Goal: Book appointment/travel/reservation

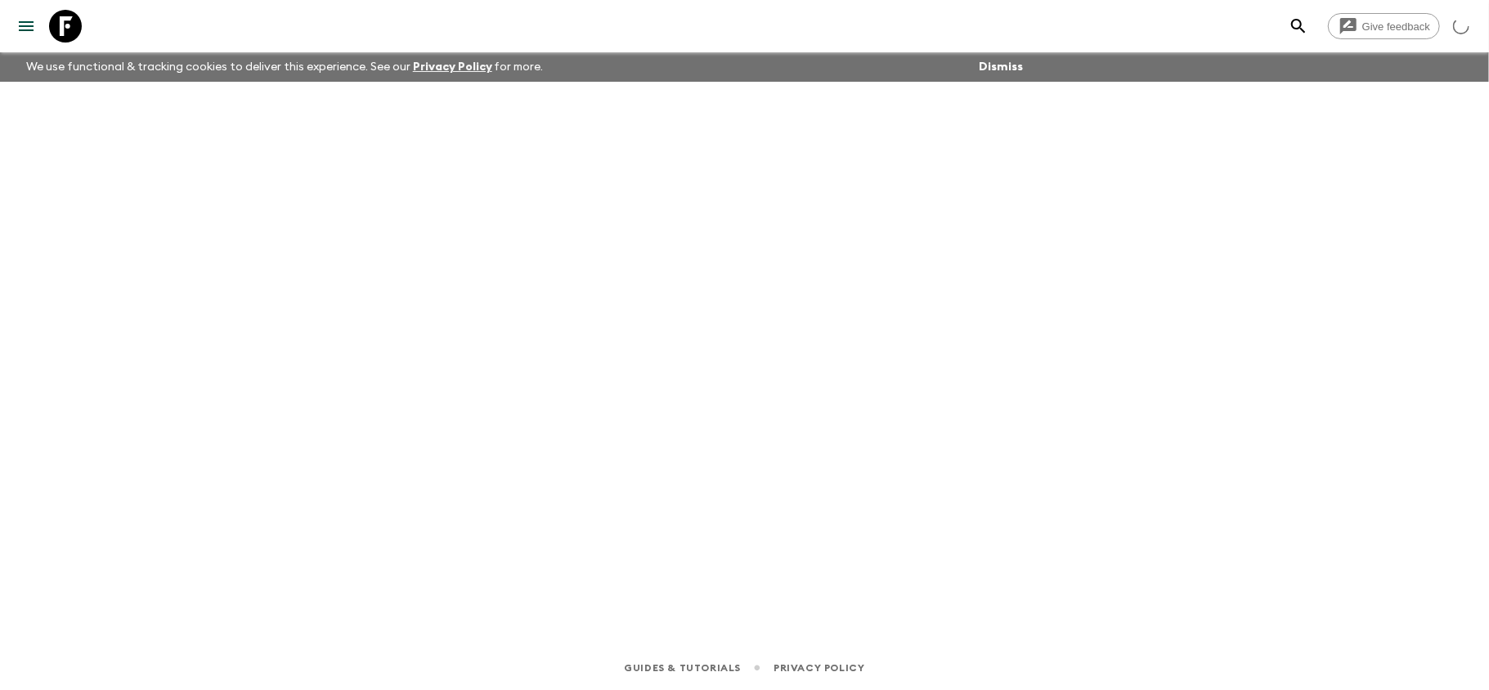
click at [83, 25] on link at bounding box center [66, 26] width 46 height 46
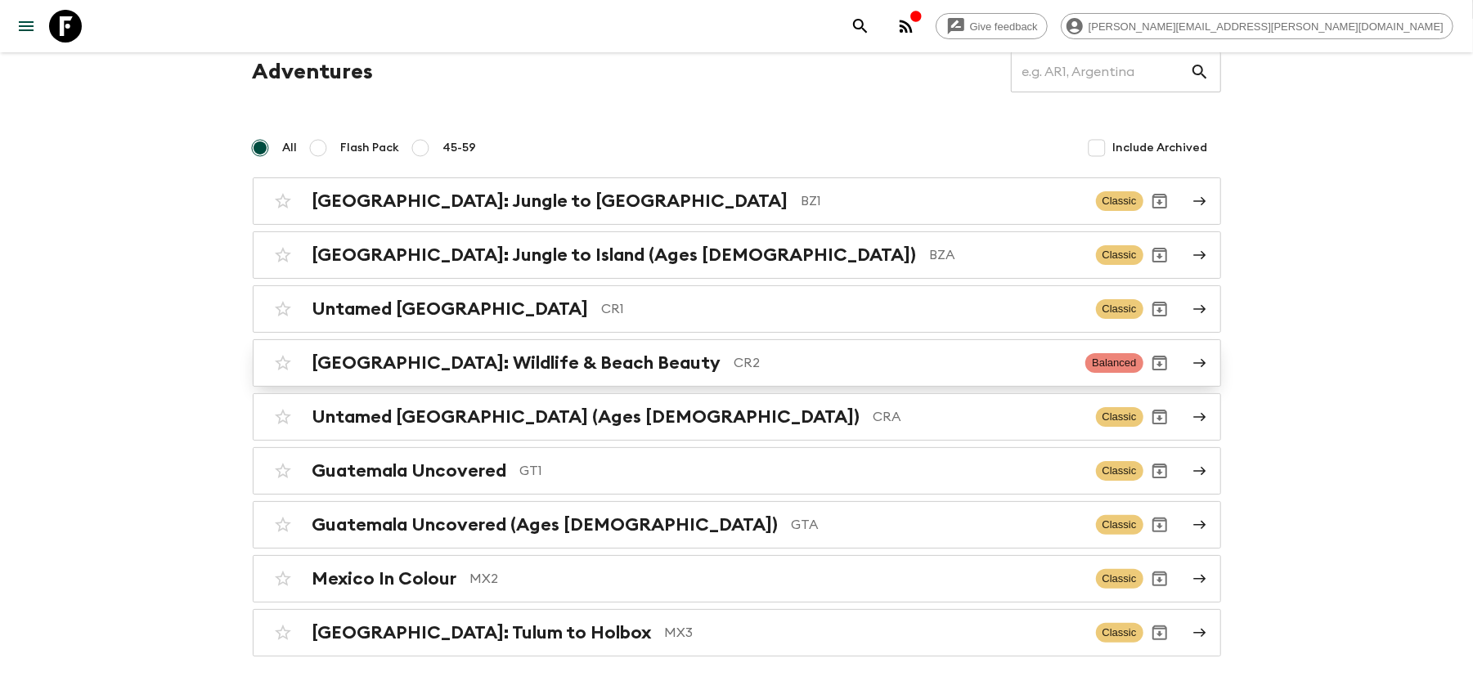
scroll to position [124, 0]
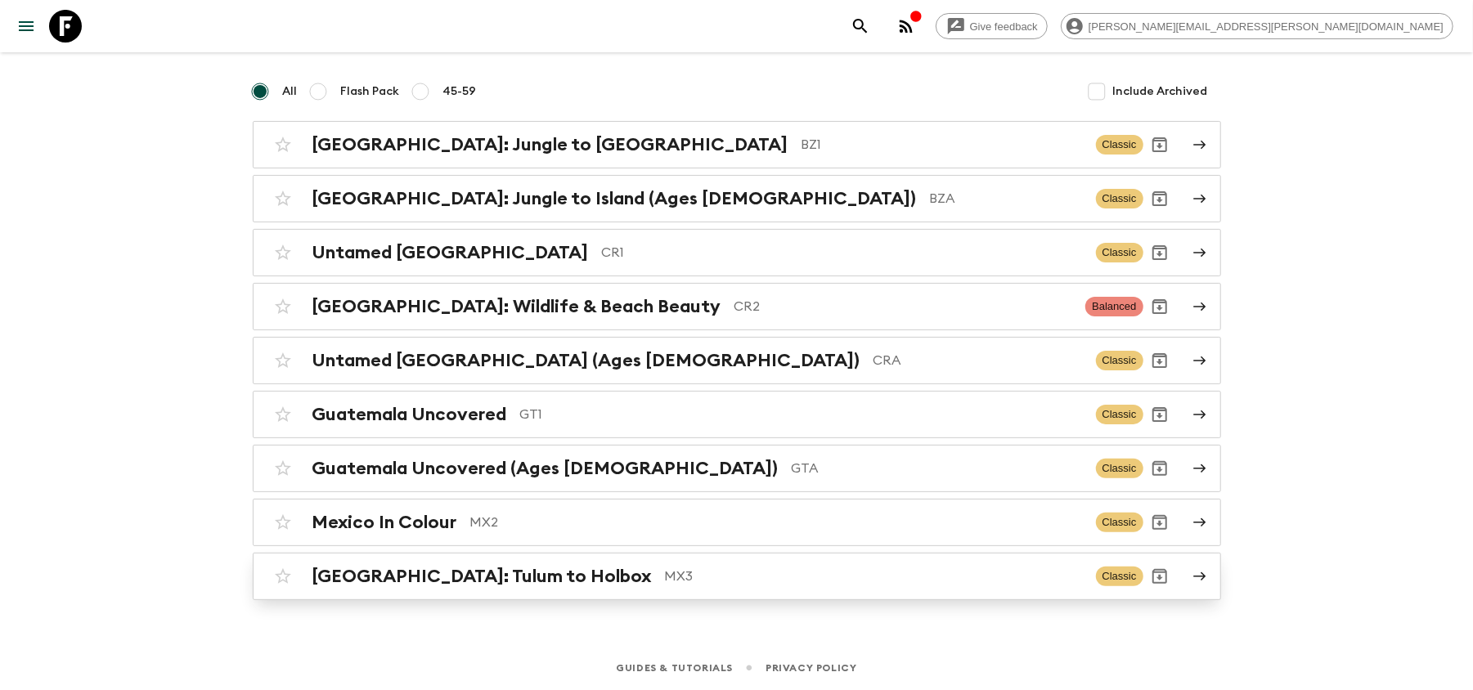
click at [497, 570] on h2 "[GEOGRAPHIC_DATA]: Tulum to Holbox" at bounding box center [481, 576] width 339 height 21
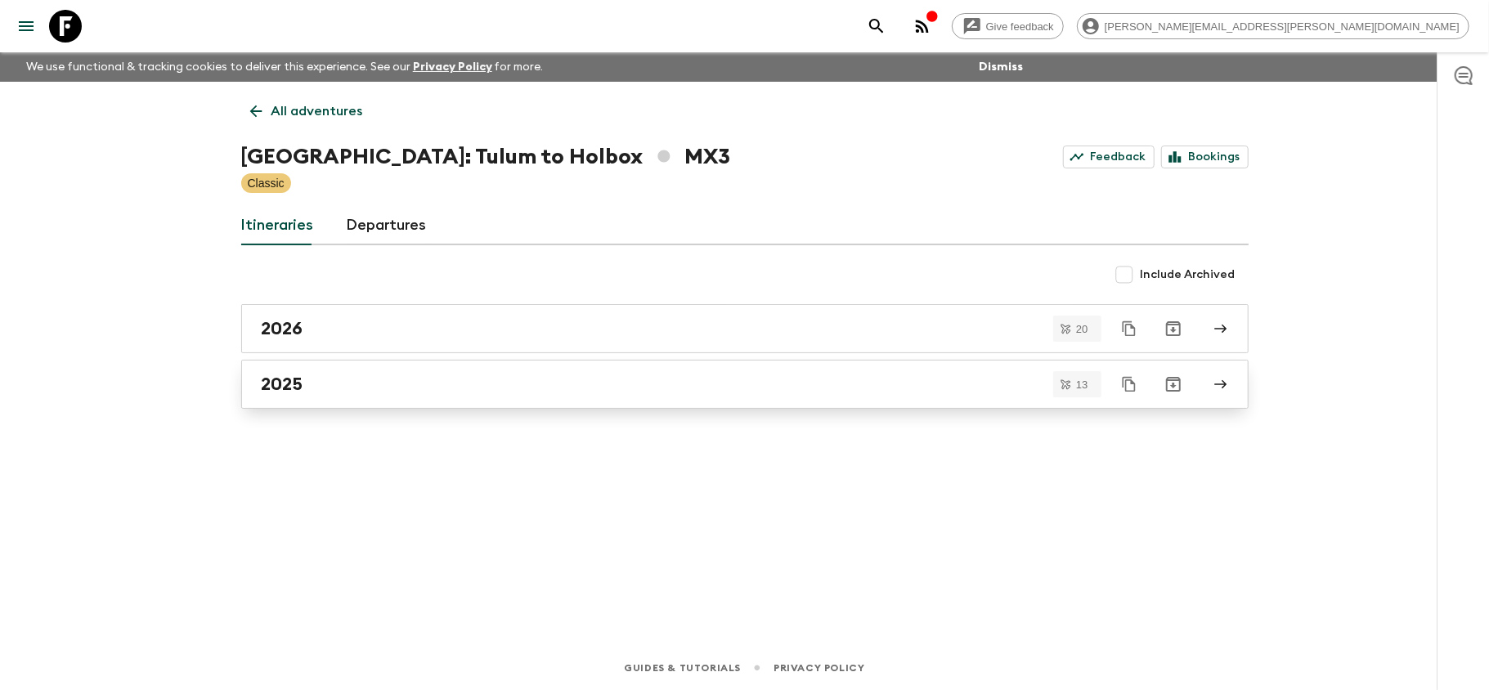
click at [517, 376] on div "2025" at bounding box center [729, 384] width 935 height 21
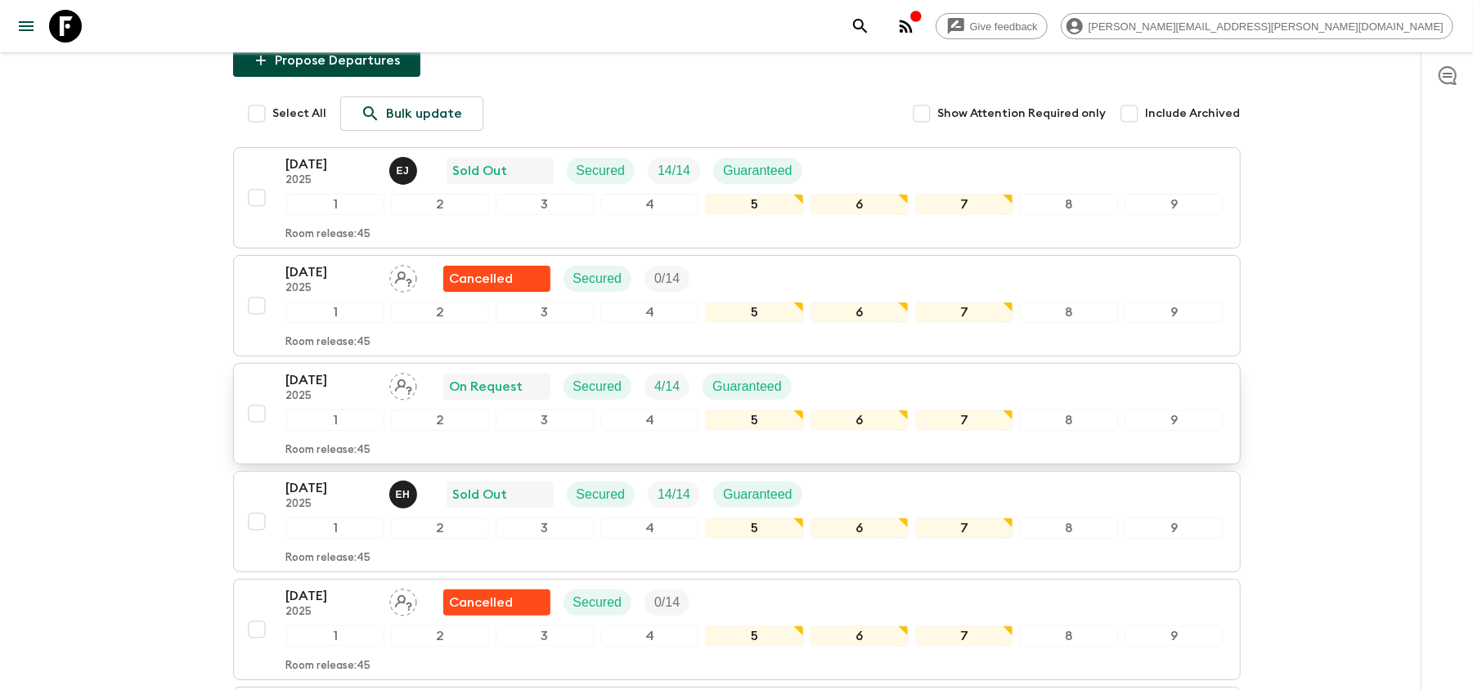
scroll to position [218, 0]
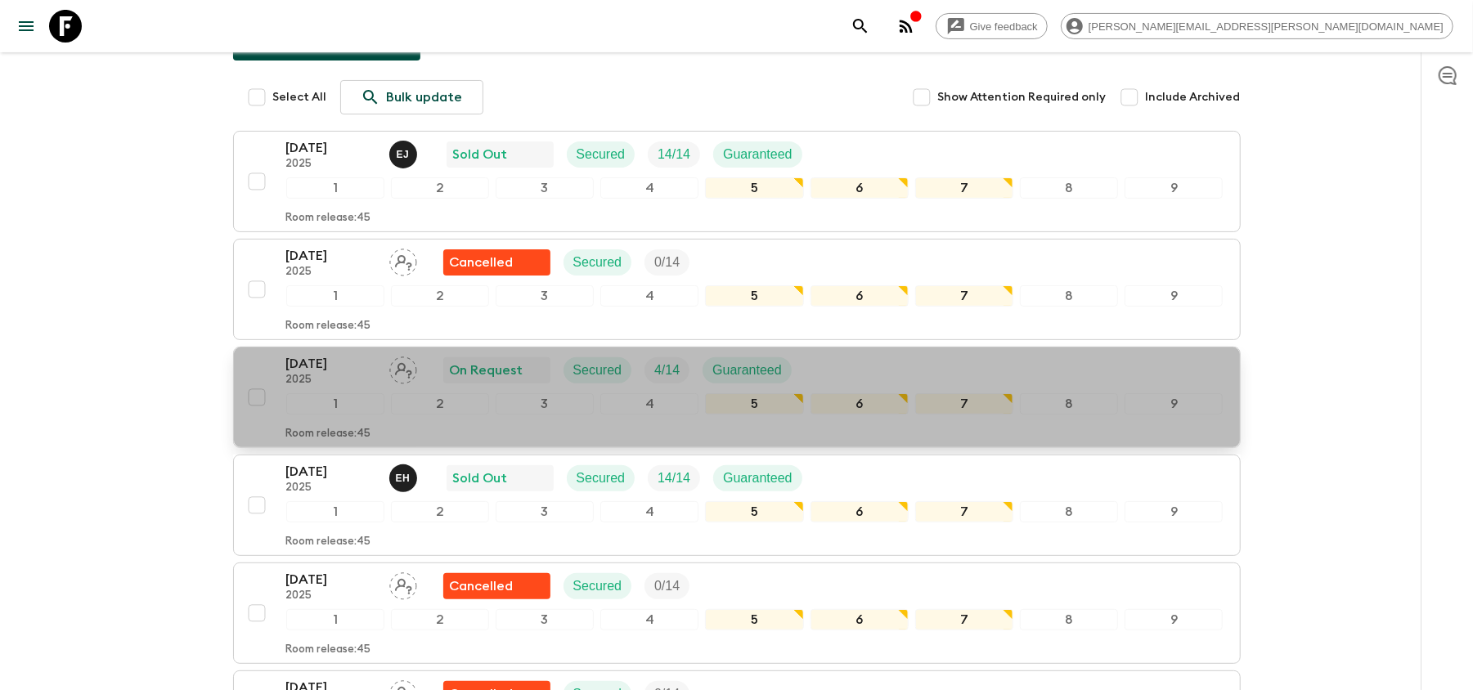
click at [370, 374] on p "[DATE]" at bounding box center [331, 364] width 90 height 20
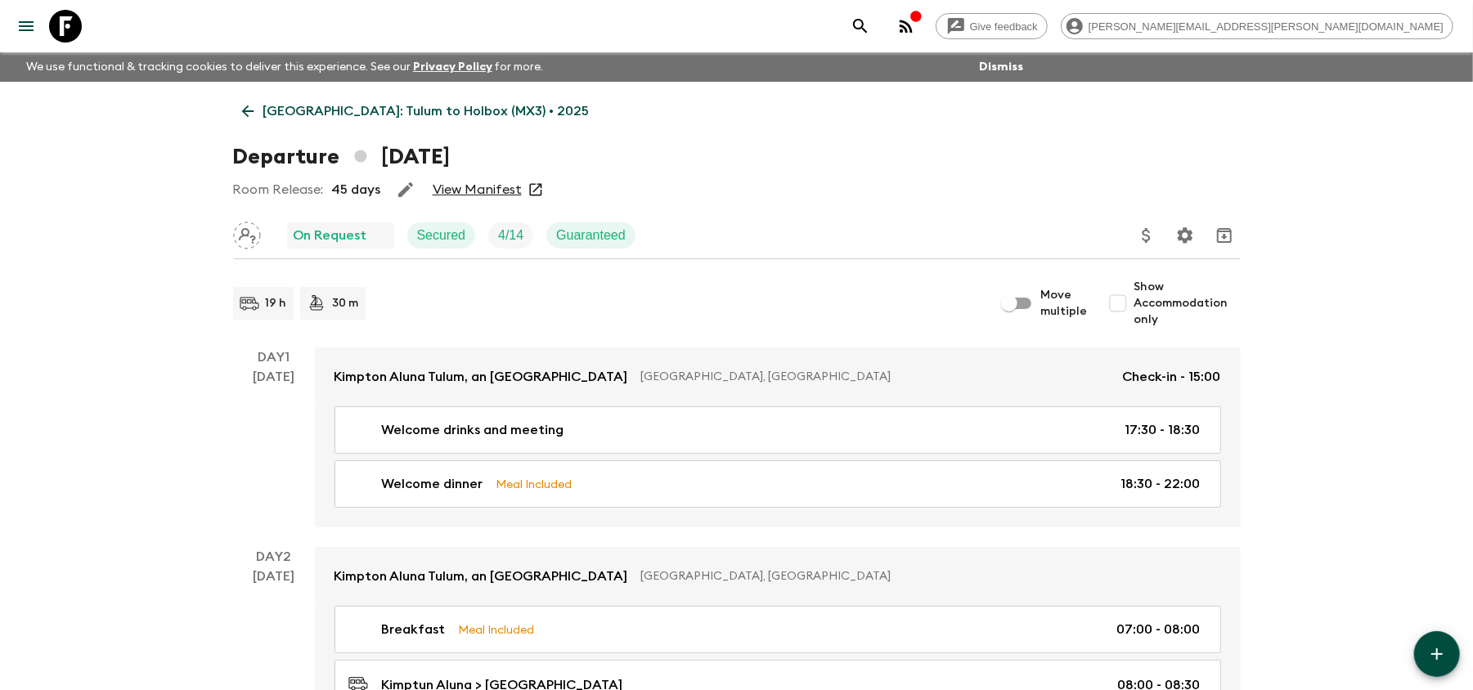
click at [484, 188] on link "View Manifest" at bounding box center [477, 190] width 89 height 16
